Goal: Task Accomplishment & Management: Manage account settings

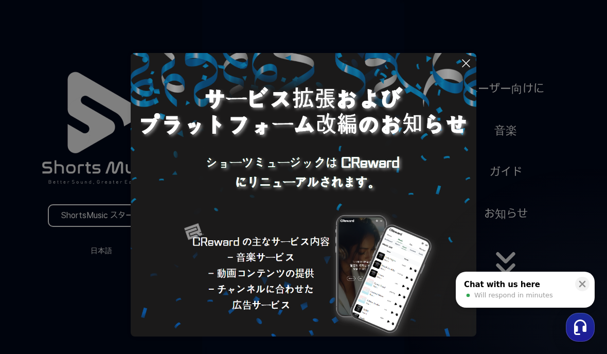
click at [458, 58] on img at bounding box center [303, 225] width 345 height 345
click at [462, 63] on icon at bounding box center [466, 63] width 12 height 12
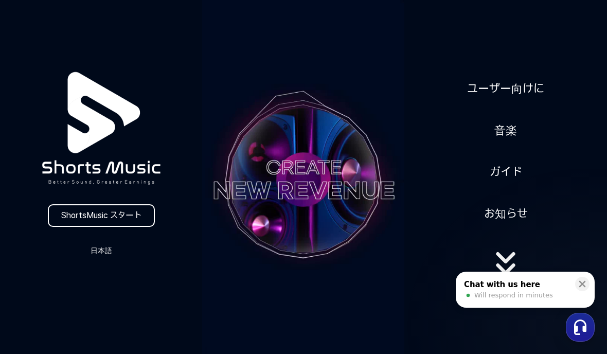
click at [108, 251] on button "日本語" at bounding box center [101, 250] width 49 height 14
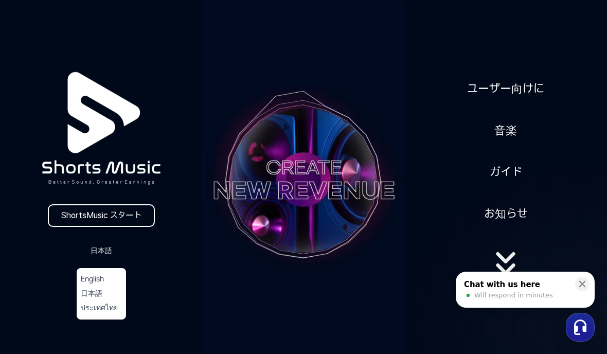
click at [593, 127] on button at bounding box center [303, 177] width 607 height 354
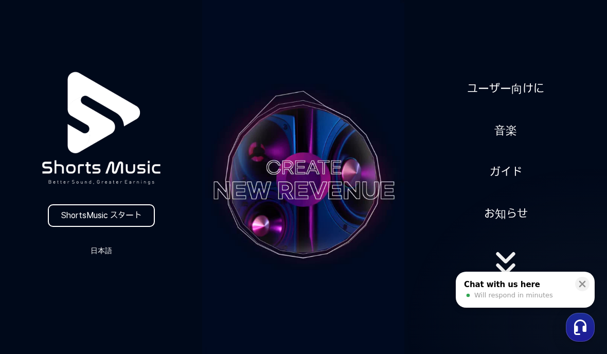
click at [130, 212] on link "ShortsMusic スタート" at bounding box center [101, 215] width 107 height 23
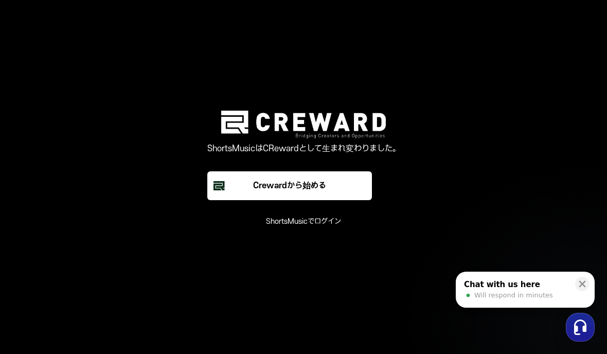
click at [308, 226] on font "ShortsMusicでログイン" at bounding box center [303, 221] width 75 height 9
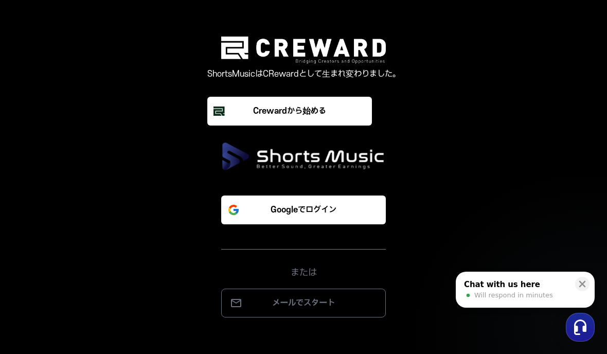
click at [333, 214] on font "Googleでログイン" at bounding box center [303, 209] width 66 height 9
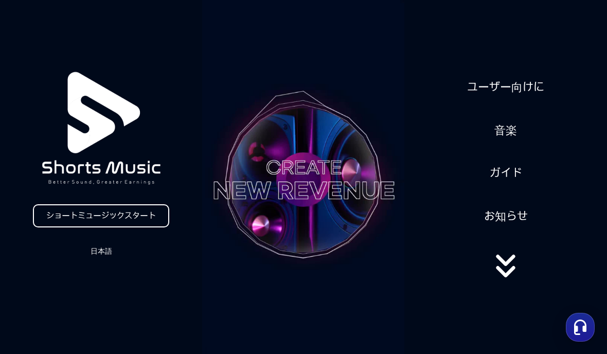
click at [509, 135] on font "音楽" at bounding box center [505, 129] width 23 height 13
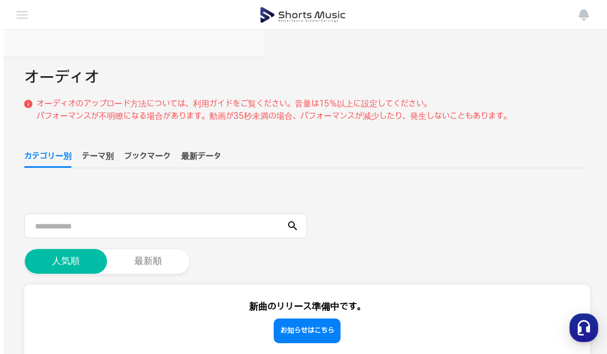
scroll to position [11, 0]
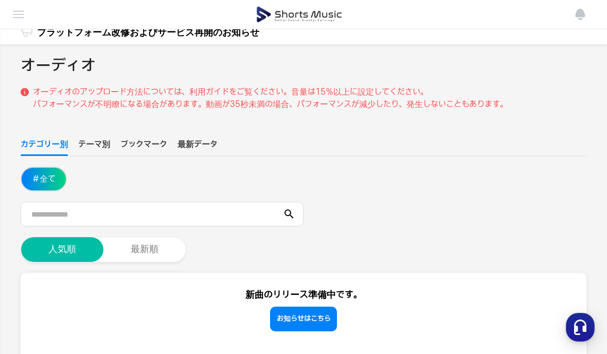
click at [18, 11] on img at bounding box center [18, 14] width 12 height 12
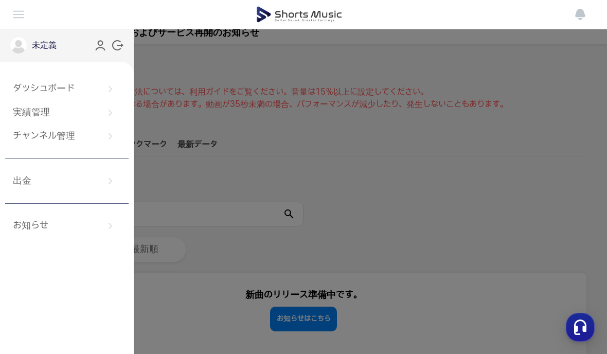
click at [48, 50] on font "未定義" at bounding box center [44, 45] width 25 height 9
click at [54, 48] on font "未定義" at bounding box center [44, 45] width 25 height 9
click at [20, 48] on img at bounding box center [18, 45] width 16 height 16
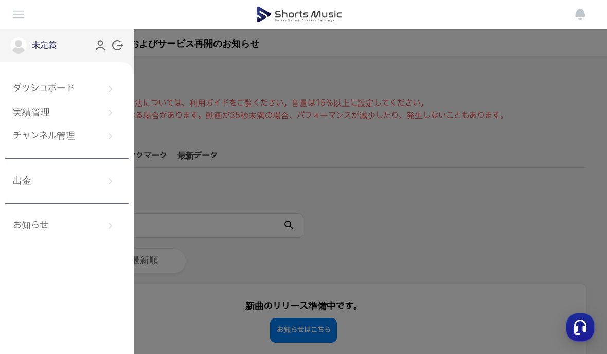
click at [74, 136] on font "チャンネル管理" at bounding box center [44, 136] width 62 height 11
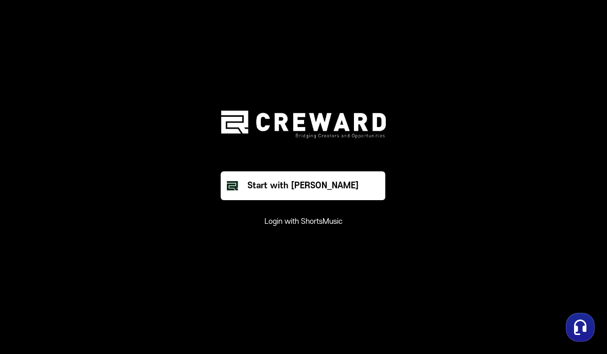
click at [50, 123] on main "ShortsMusic has been reborn as CReward. Start with Creward Login with ShortsMus…" at bounding box center [303, 177] width 607 height 354
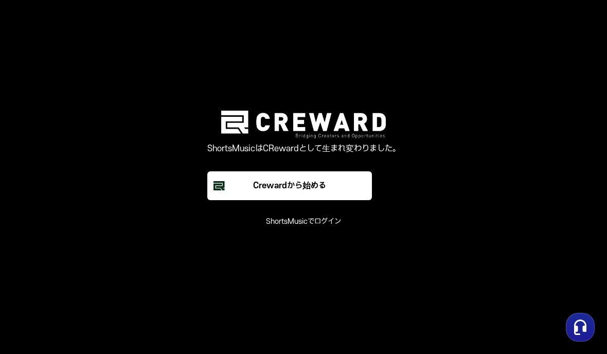
click at [327, 200] on button "Crewardから始める" at bounding box center [289, 185] width 164 height 29
click at [331, 226] on font "ShortsMusicでログイン" at bounding box center [303, 221] width 75 height 9
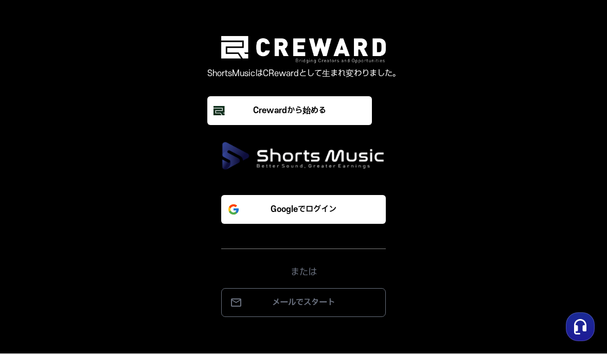
scroll to position [43, 0]
click at [338, 297] on p "メールでスタート" at bounding box center [303, 303] width 143 height 12
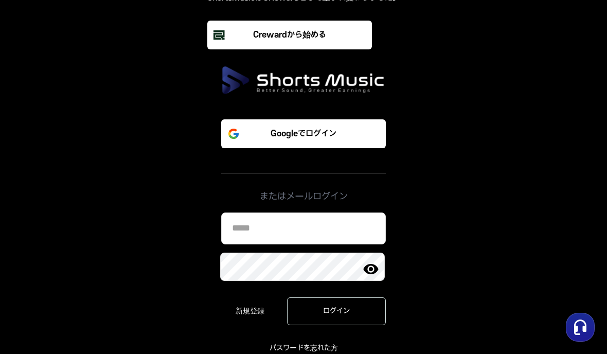
click at [342, 226] on input at bounding box center [303, 228] width 164 height 32
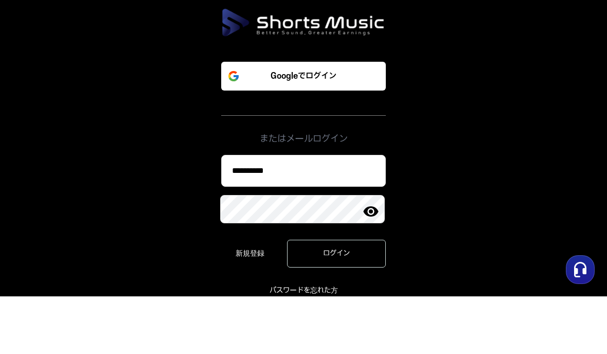
type input "**********"
click at [472, 80] on div "**********" at bounding box center [303, 210] width 358 height 288
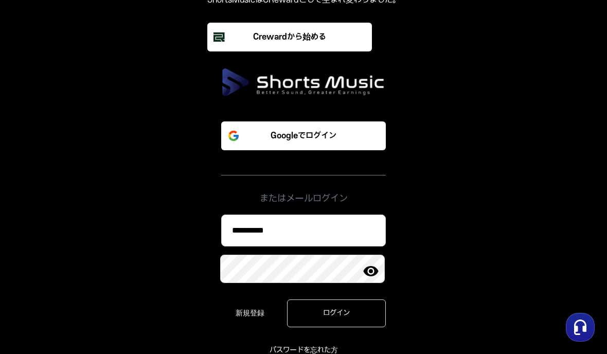
scroll to position [0, 0]
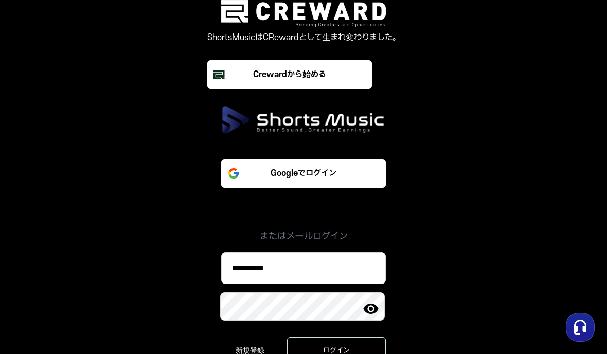
click at [360, 174] on button "Googleでログイン" at bounding box center [303, 173] width 164 height 29
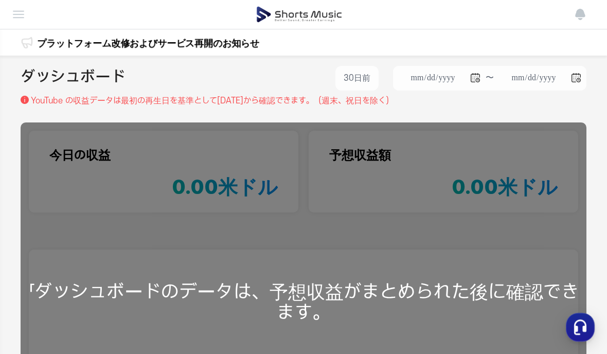
click at [388, 231] on div "「ダッシュボードのデータは、予想収益がまとめられた後に確認できます。" at bounding box center [303, 301] width 565 height 359
click at [437, 23] on link at bounding box center [299, 14] width 541 height 29
click at [145, 17] on link at bounding box center [299, 14] width 541 height 29
click at [20, 13] on img at bounding box center [18, 14] width 12 height 12
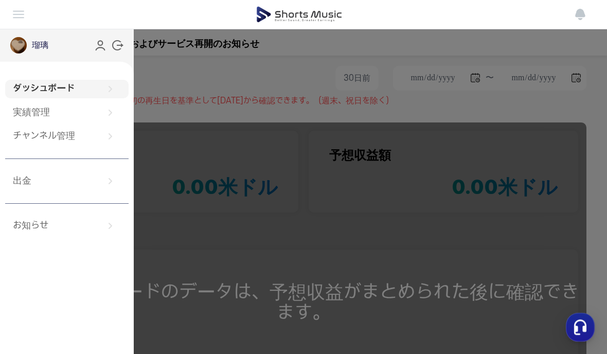
click at [71, 48] on div "瑠璃" at bounding box center [67, 45] width 134 height 33
click at [64, 44] on div "瑠璃" at bounding box center [67, 45] width 134 height 33
click at [81, 52] on div "瑠璃" at bounding box center [67, 45] width 134 height 33
click at [66, 52] on div "瑠璃" at bounding box center [67, 45] width 134 height 33
click at [72, 50] on div "瑠璃" at bounding box center [67, 45] width 134 height 33
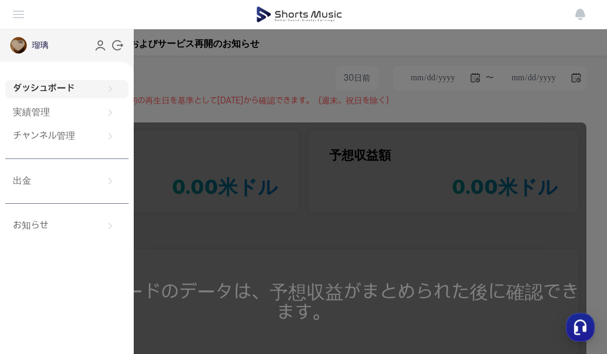
click at [44, 44] on font "瑠璃" at bounding box center [40, 45] width 16 height 9
click at [19, 47] on img at bounding box center [18, 45] width 16 height 16
click at [106, 48] on icon at bounding box center [100, 45] width 13 height 13
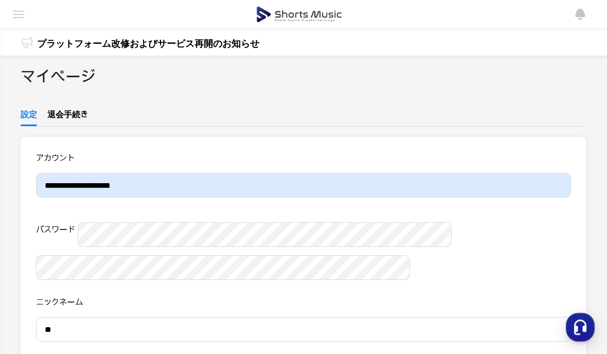
click at [117, 50] on link "プラットフォーム改修およびサービス再開のお知らせ" at bounding box center [148, 42] width 222 height 15
click at [21, 8] on img at bounding box center [18, 12] width 12 height 12
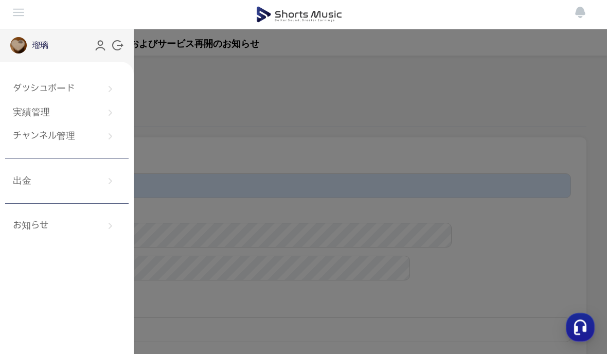
click at [70, 138] on font "チャンネル管理" at bounding box center [44, 136] width 62 height 11
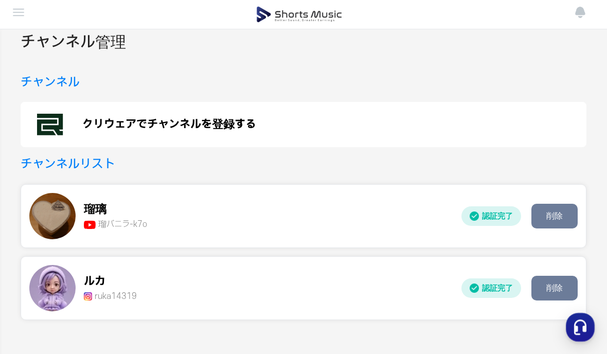
scroll to position [41, 0]
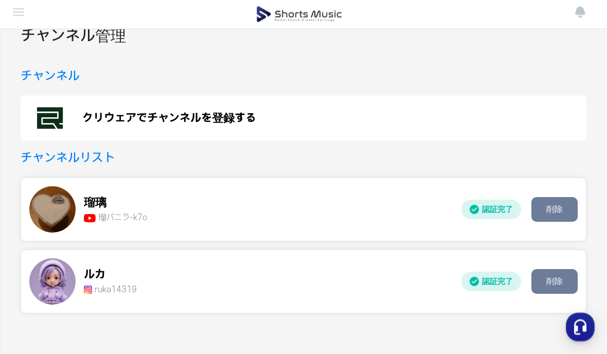
click at [566, 286] on button "削除" at bounding box center [554, 281] width 46 height 25
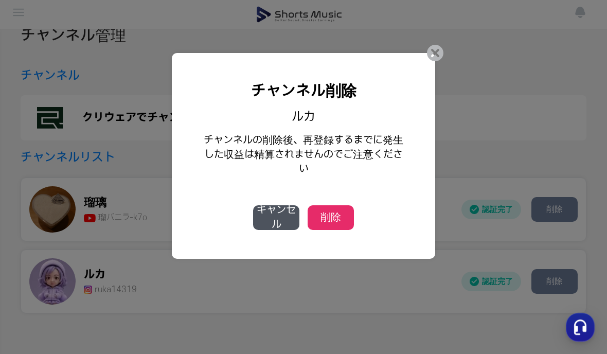
click at [341, 228] on button "削除" at bounding box center [330, 217] width 46 height 25
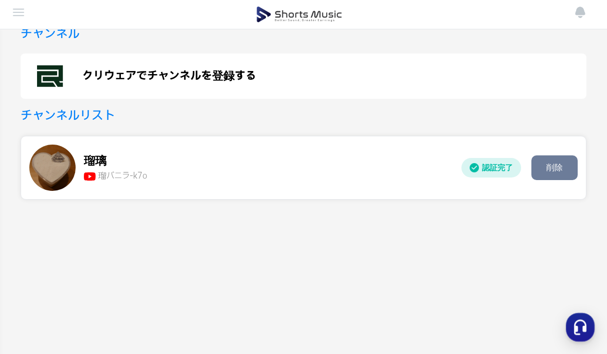
scroll to position [0, 0]
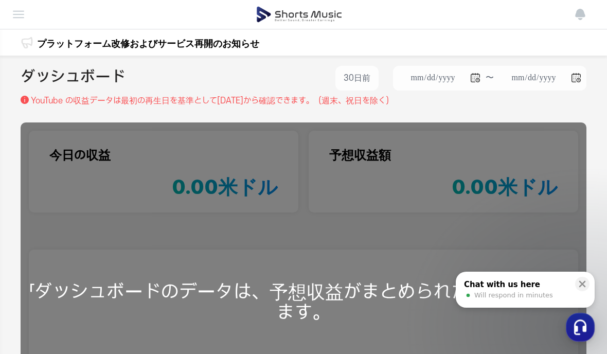
click at [22, 16] on img at bounding box center [18, 14] width 12 height 12
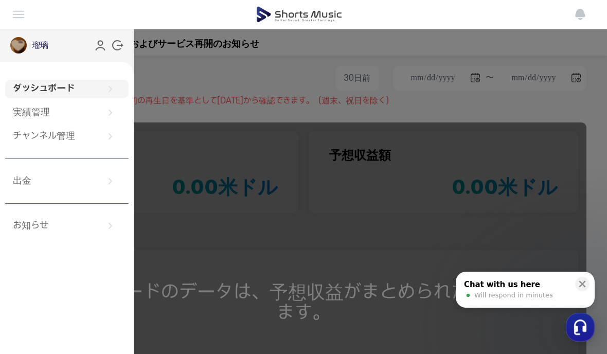
click at [51, 51] on div "瑠璃" at bounding box center [67, 45] width 134 height 33
click at [48, 47] on font "瑠璃" at bounding box center [40, 45] width 16 height 9
click at [60, 48] on div "瑠璃" at bounding box center [67, 45] width 134 height 33
click at [79, 137] on link "チャンネル管理" at bounding box center [66, 136] width 123 height 19
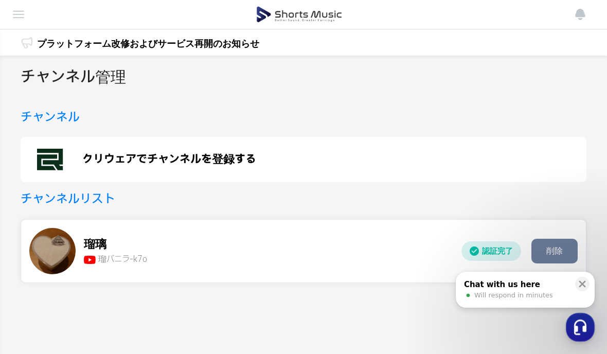
click at [135, 103] on div "チャンネル管理 チャンネル クリウェアでチャンネルを登録する チャンネルリスト 瑠璃 瑠バニラ-k7o 瑠般-k7 ... 認証完了 削除" at bounding box center [303, 266] width 607 height 421
click at [31, 13] on link at bounding box center [299, 14] width 541 height 29
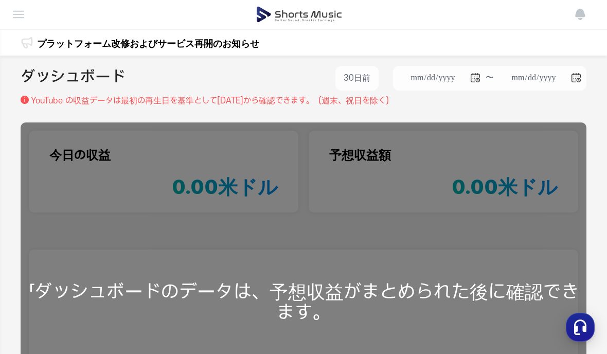
click at [21, 19] on img at bounding box center [18, 14] width 12 height 12
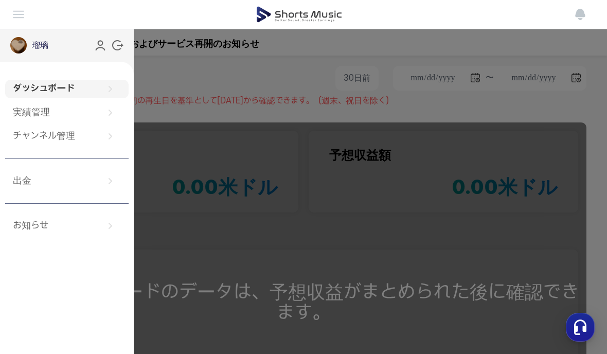
click at [34, 117] on font "実績管理" at bounding box center [31, 112] width 37 height 11
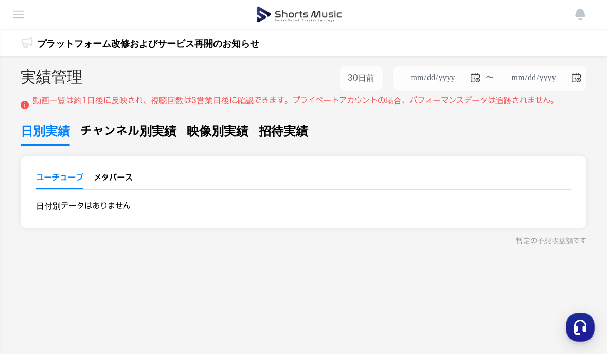
click at [137, 127] on font "チャンネル別実績" at bounding box center [128, 131] width 96 height 14
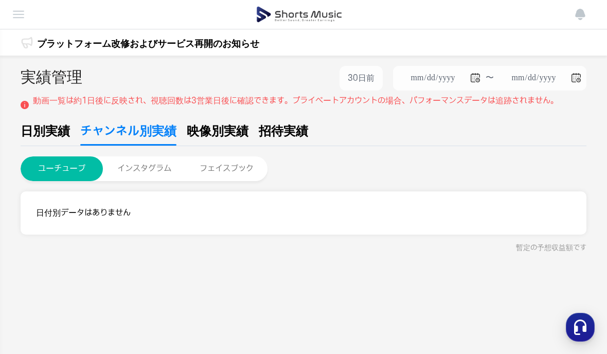
click at [212, 122] on span "映像別実績" at bounding box center [218, 131] width 62 height 18
type input "**********"
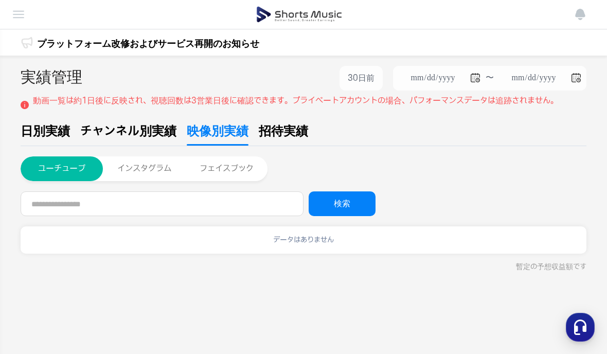
click at [291, 125] on font "招待実績" at bounding box center [283, 131] width 49 height 14
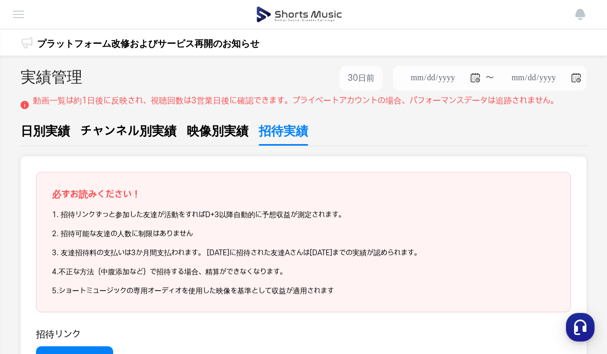
click at [21, 13] on img at bounding box center [18, 14] width 12 height 12
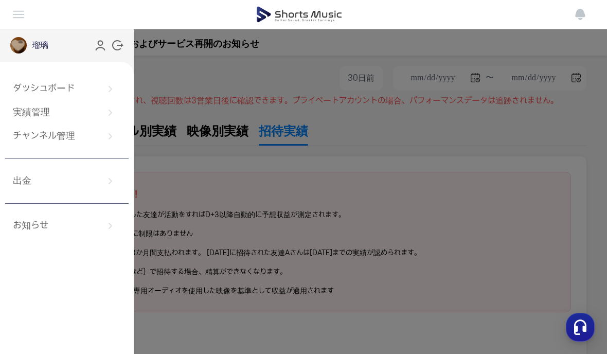
click at [115, 48] on icon at bounding box center [117, 45] width 12 height 12
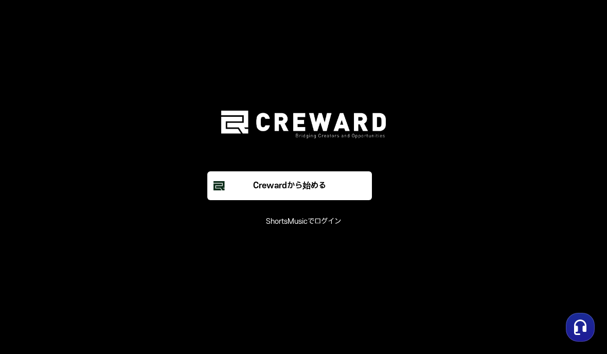
click at [118, 45] on main "ShortsMusicはCRewardとして生まれ変わりました。 Crewardから始める ShortsMusicでログイン" at bounding box center [303, 177] width 607 height 354
